Goal: Navigation & Orientation: Find specific page/section

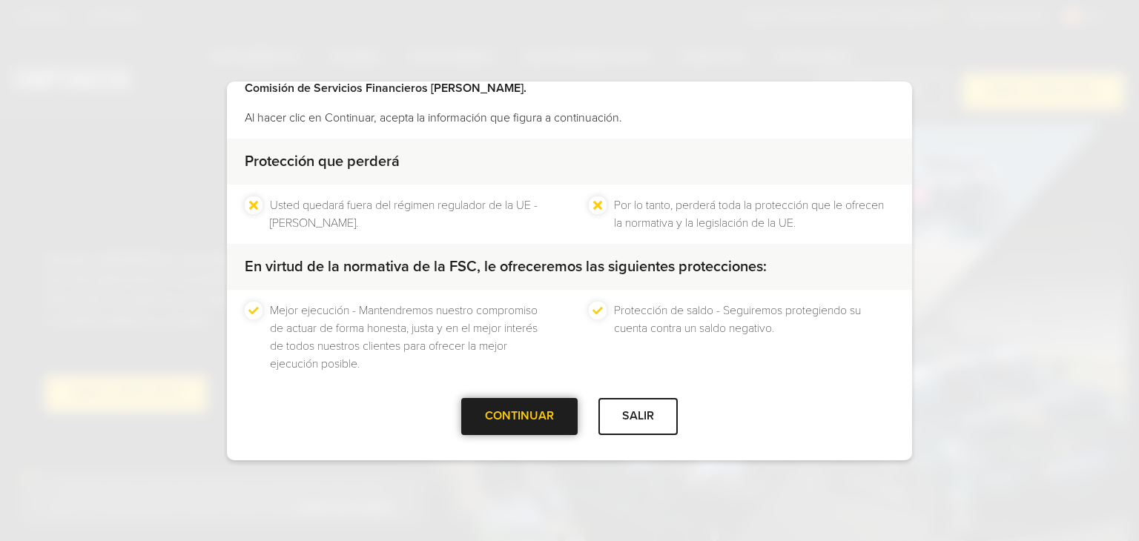
click at [520, 417] on div at bounding box center [520, 417] width 0 height 0
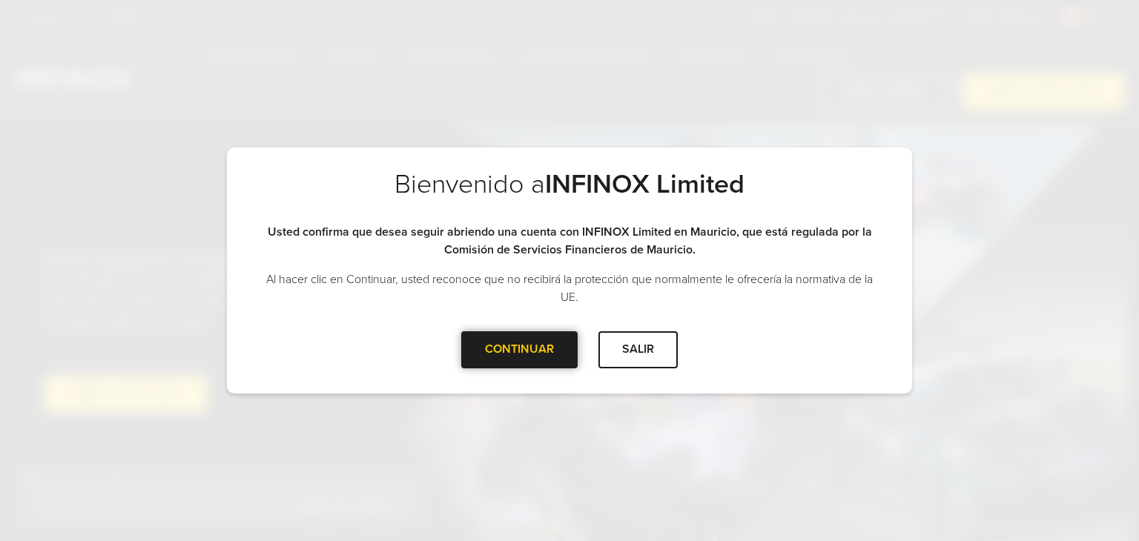
click at [520, 350] on div at bounding box center [520, 350] width 0 height 0
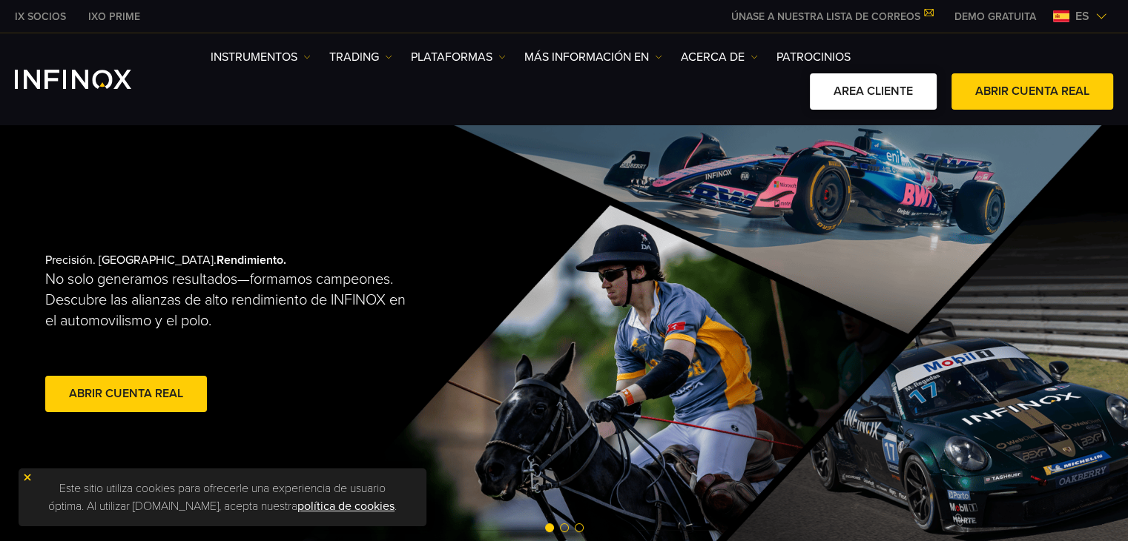
click at [856, 96] on link "AREA CLIENTE" at bounding box center [873, 91] width 127 height 36
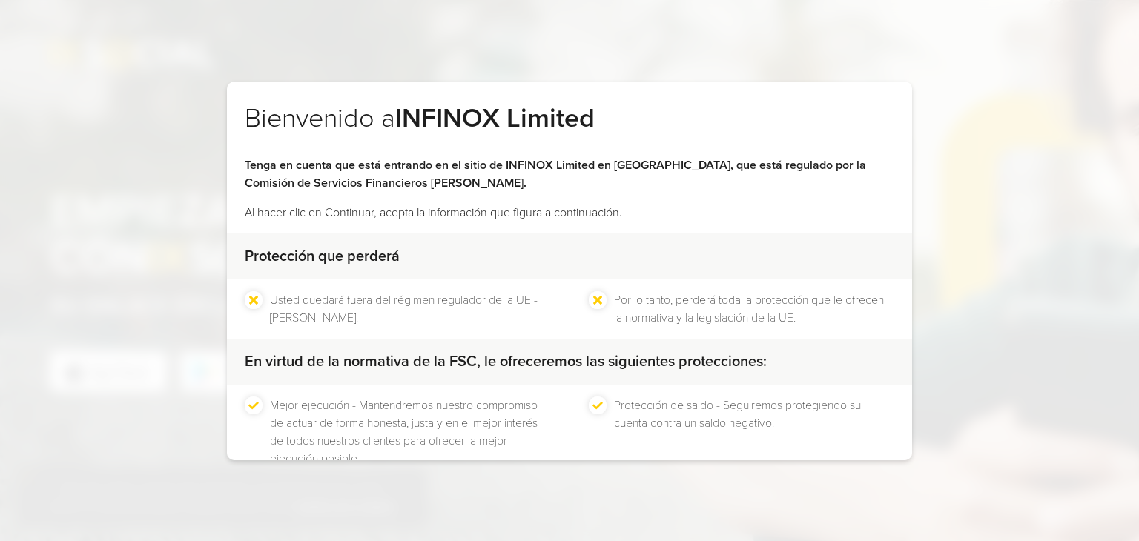
scroll to position [95, 0]
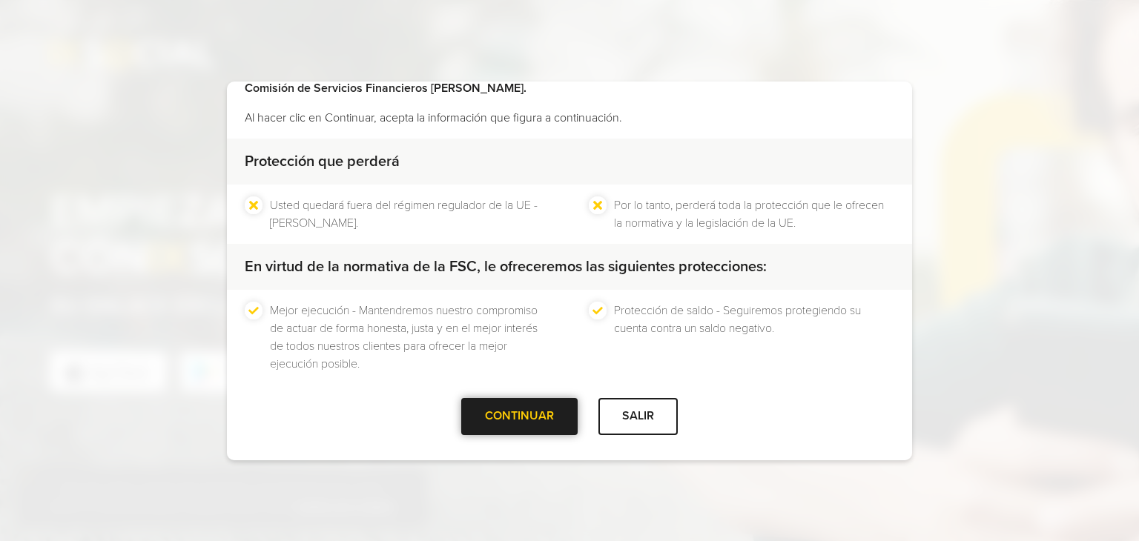
click at [520, 417] on div at bounding box center [520, 417] width 0 height 0
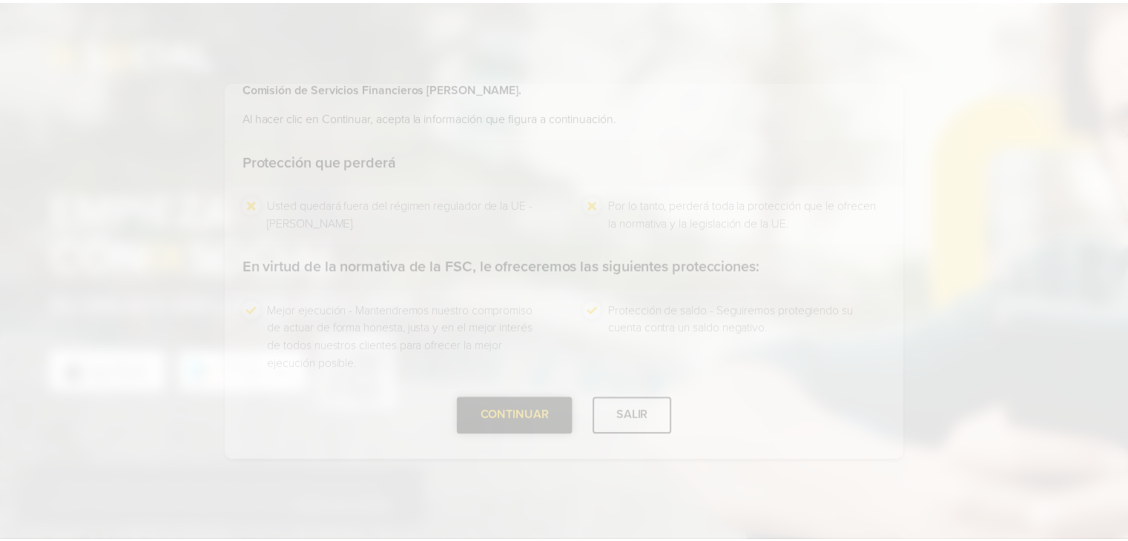
scroll to position [0, 0]
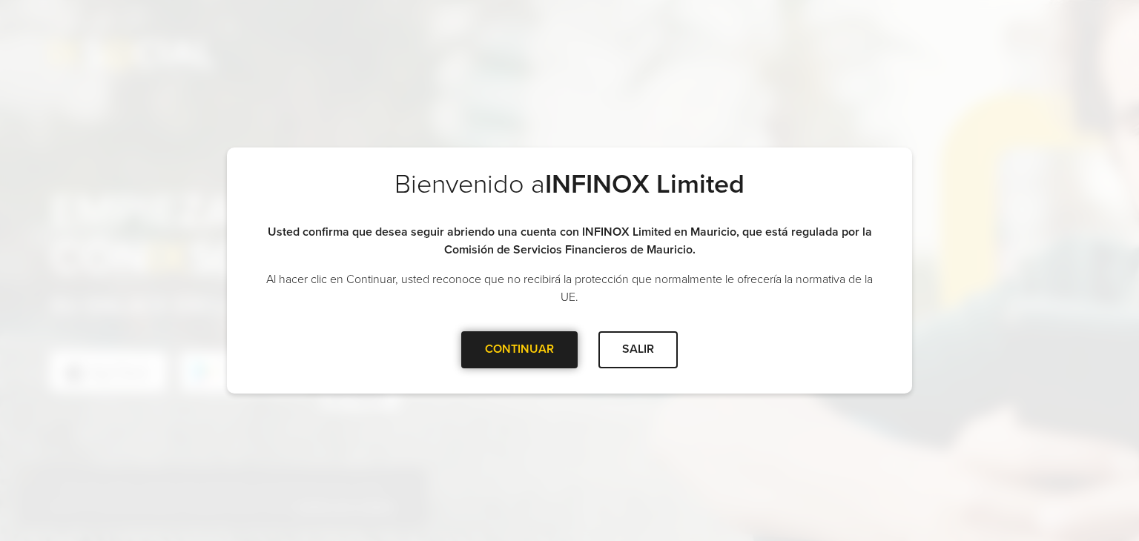
click at [520, 350] on div at bounding box center [520, 350] width 0 height 0
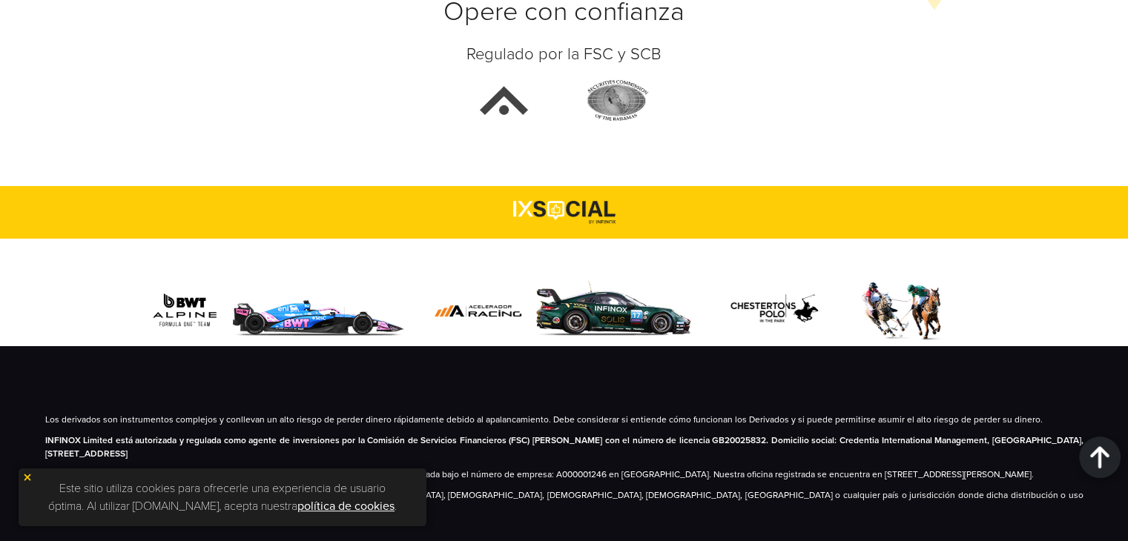
scroll to position [1234, 0]
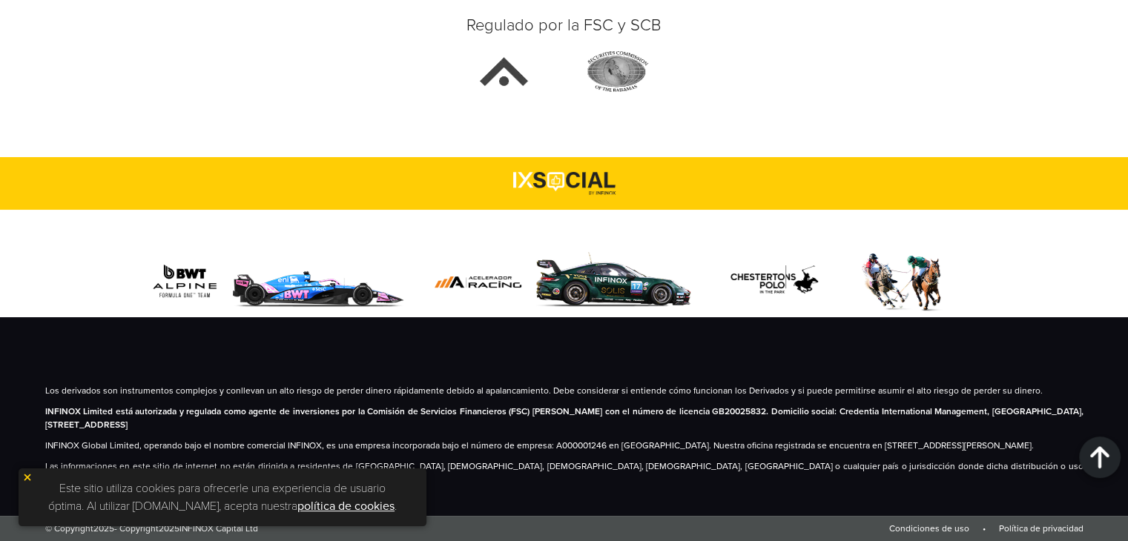
click at [28, 479] on img at bounding box center [27, 477] width 10 height 10
